Goal: Task Accomplishment & Management: Use online tool/utility

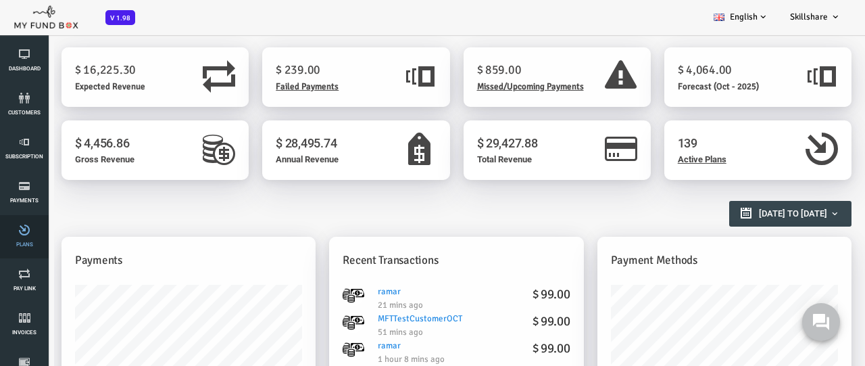
click at [24, 237] on link "Plans" at bounding box center [24, 236] width 41 height 43
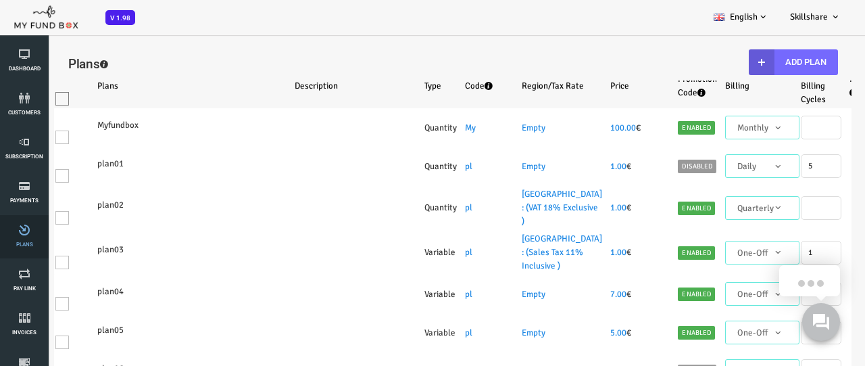
select select "100"
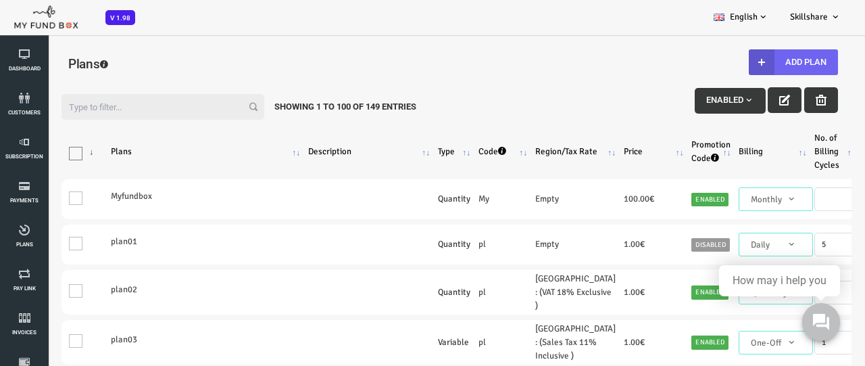
click at [757, 62] on button "Add Plan" at bounding box center [758, 62] width 89 height 26
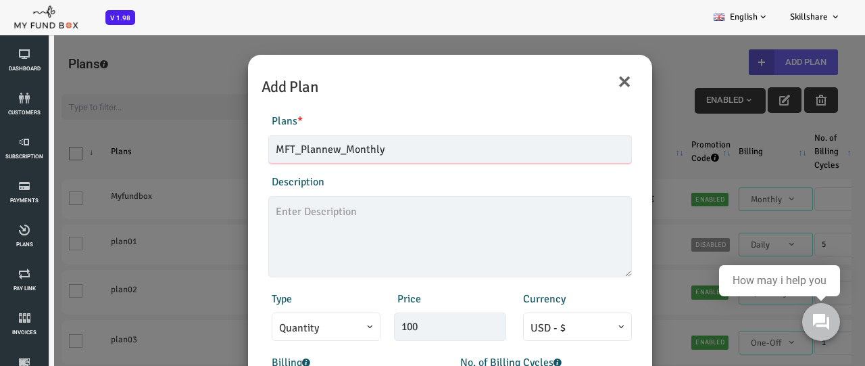
type input "MFT_Plannew_Monthly"
type textarea "MFT_Plannew_description"
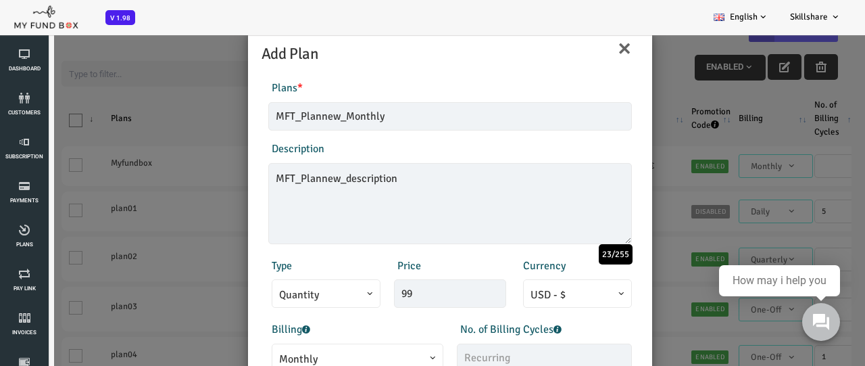
click at [320, 354] on span "Monthly" at bounding box center [323, 359] width 157 height 17
type input "99.00"
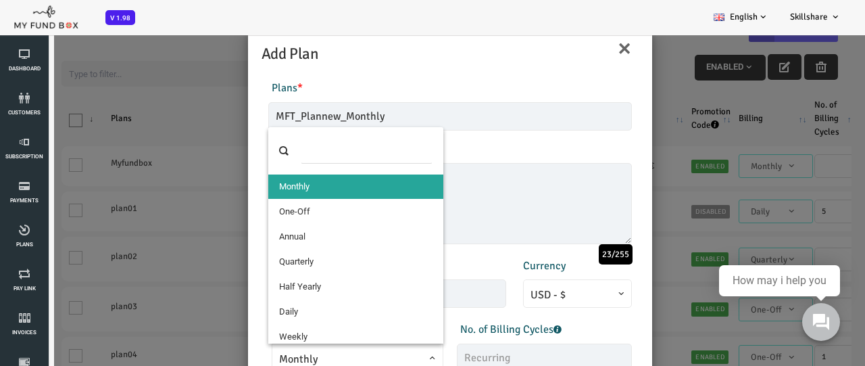
select select "4"
type input "1"
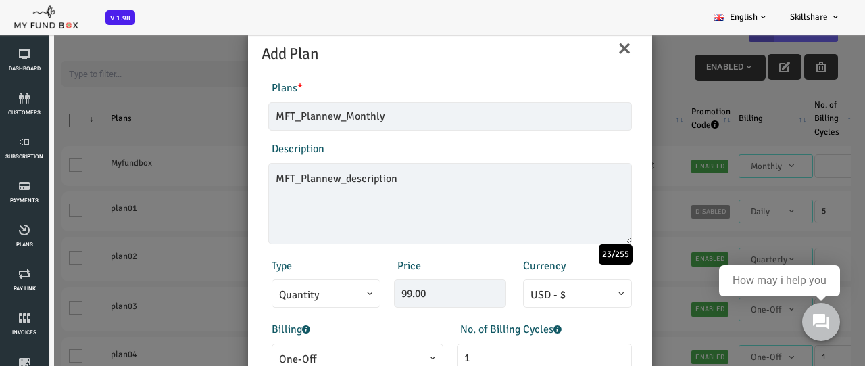
scroll to position [299, 0]
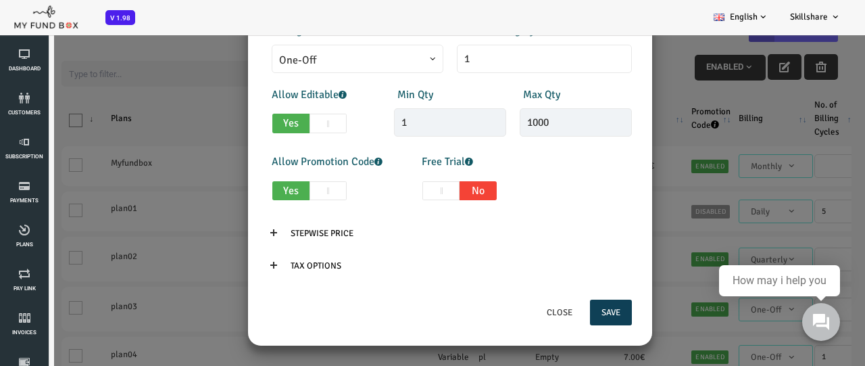
click at [574, 312] on button "Save" at bounding box center [576, 312] width 42 height 26
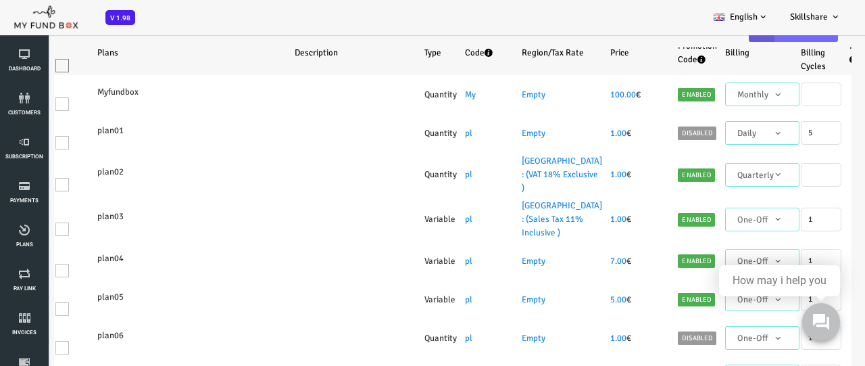
scroll to position [0, 0]
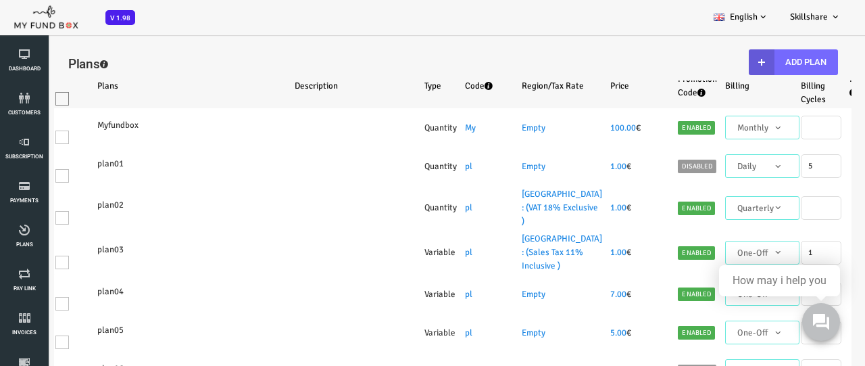
select select "100"
